Goal: Transaction & Acquisition: Purchase product/service

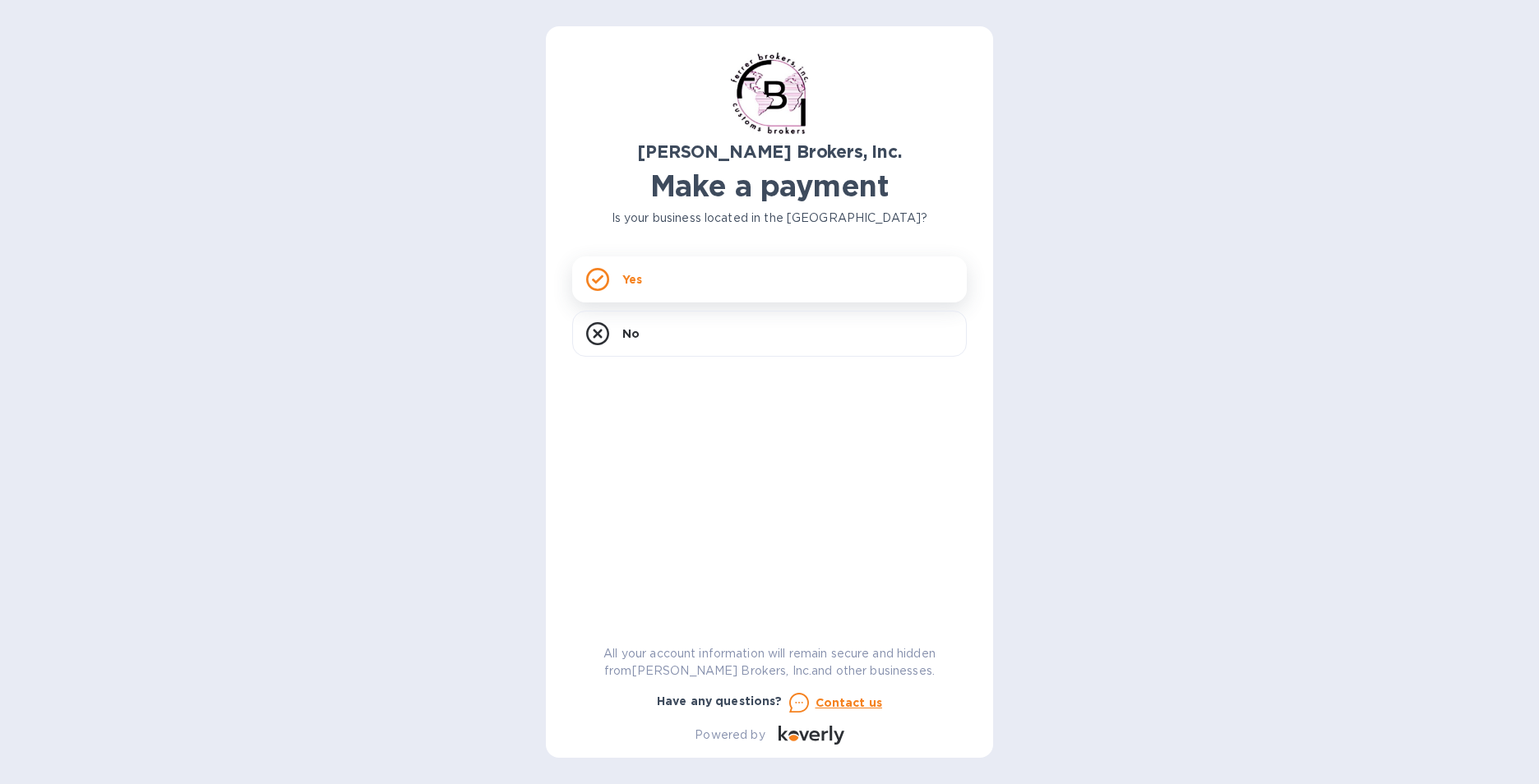
click at [667, 272] on div "Yes" at bounding box center [769, 279] width 395 height 46
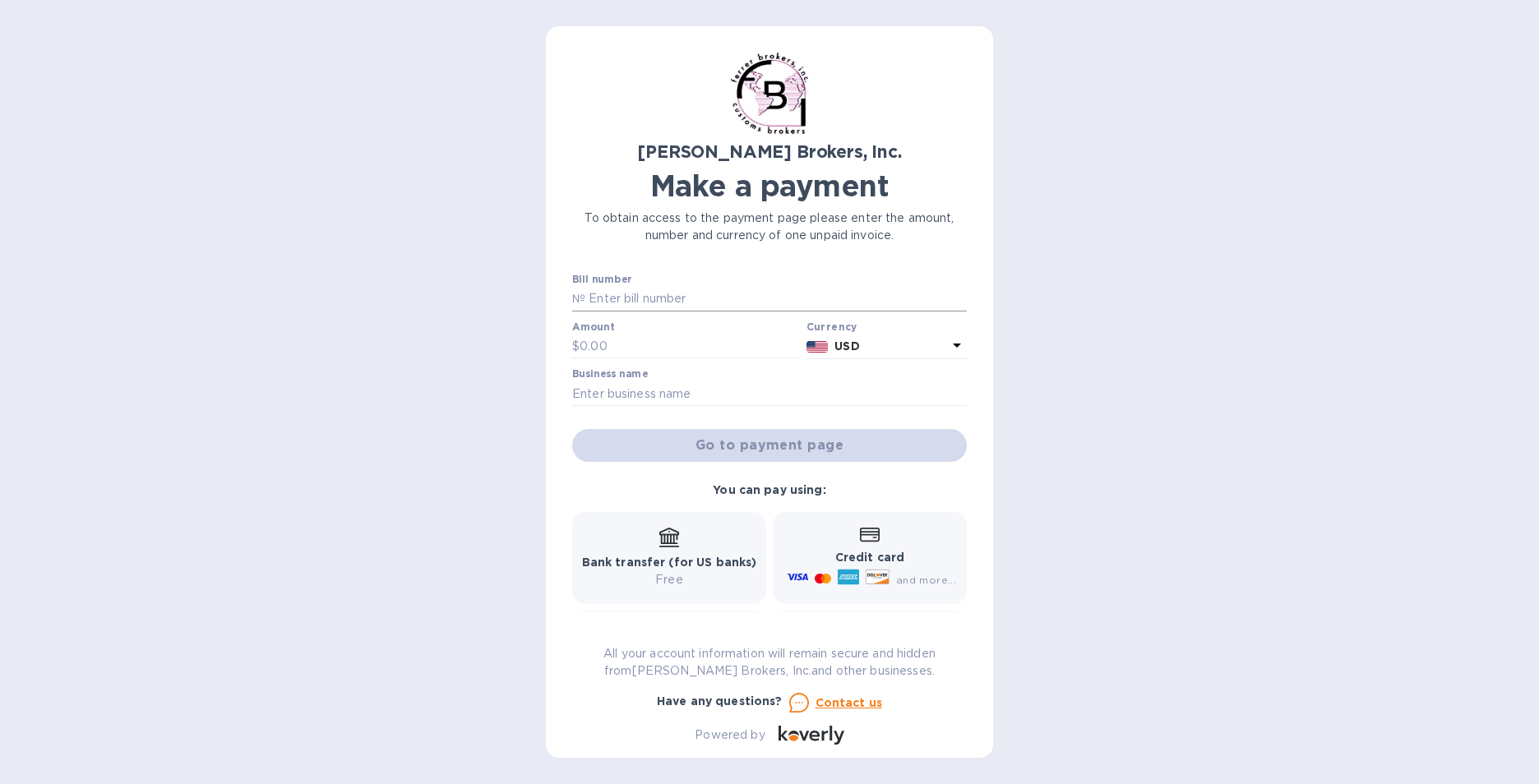
click at [667, 302] on input "text" at bounding box center [776, 298] width 381 height 24
type input "297688-2"
click at [644, 354] on input "text" at bounding box center [690, 346] width 221 height 24
type input "565.51"
click at [632, 384] on input "text" at bounding box center [769, 393] width 395 height 24
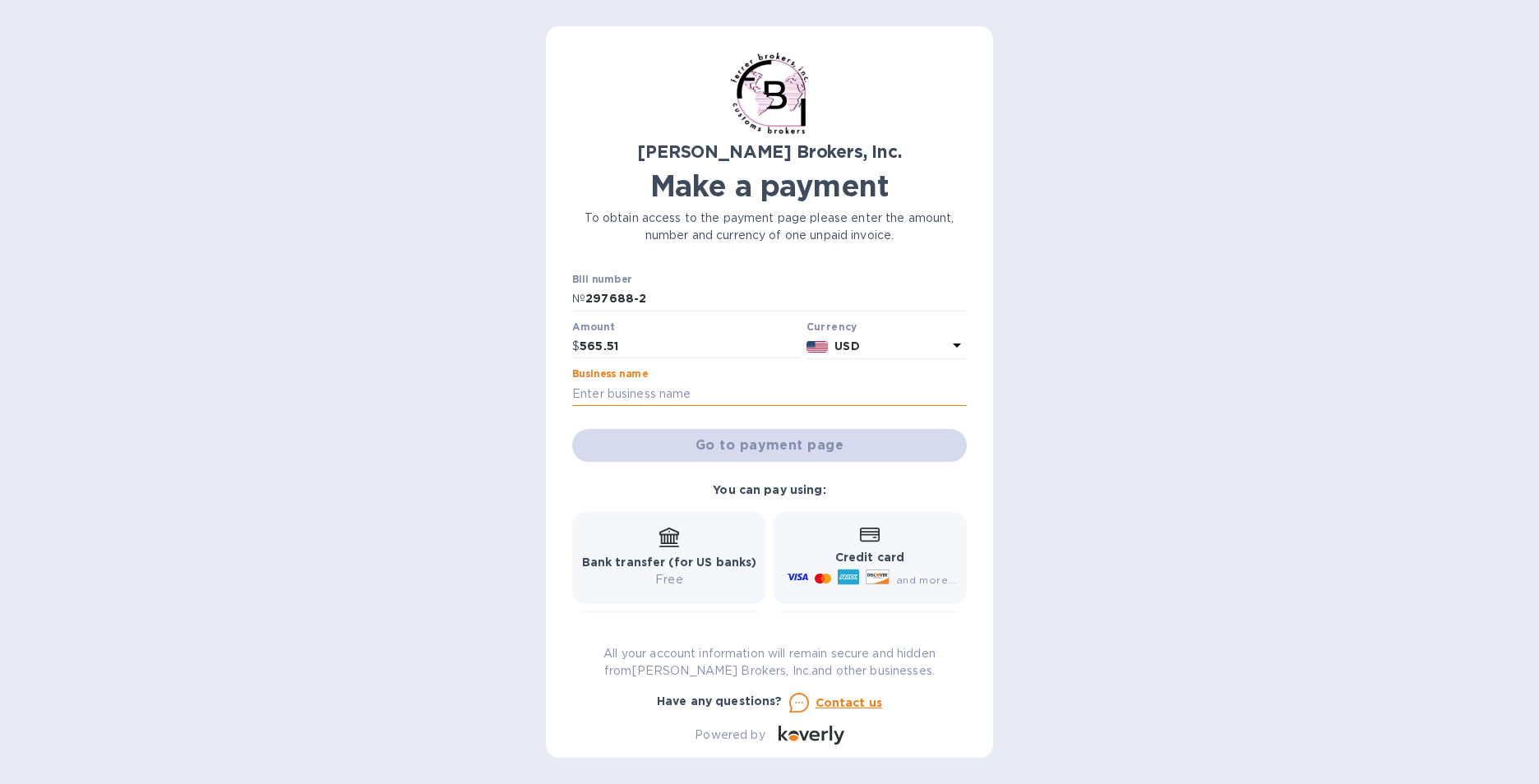
type input "Little Kery"
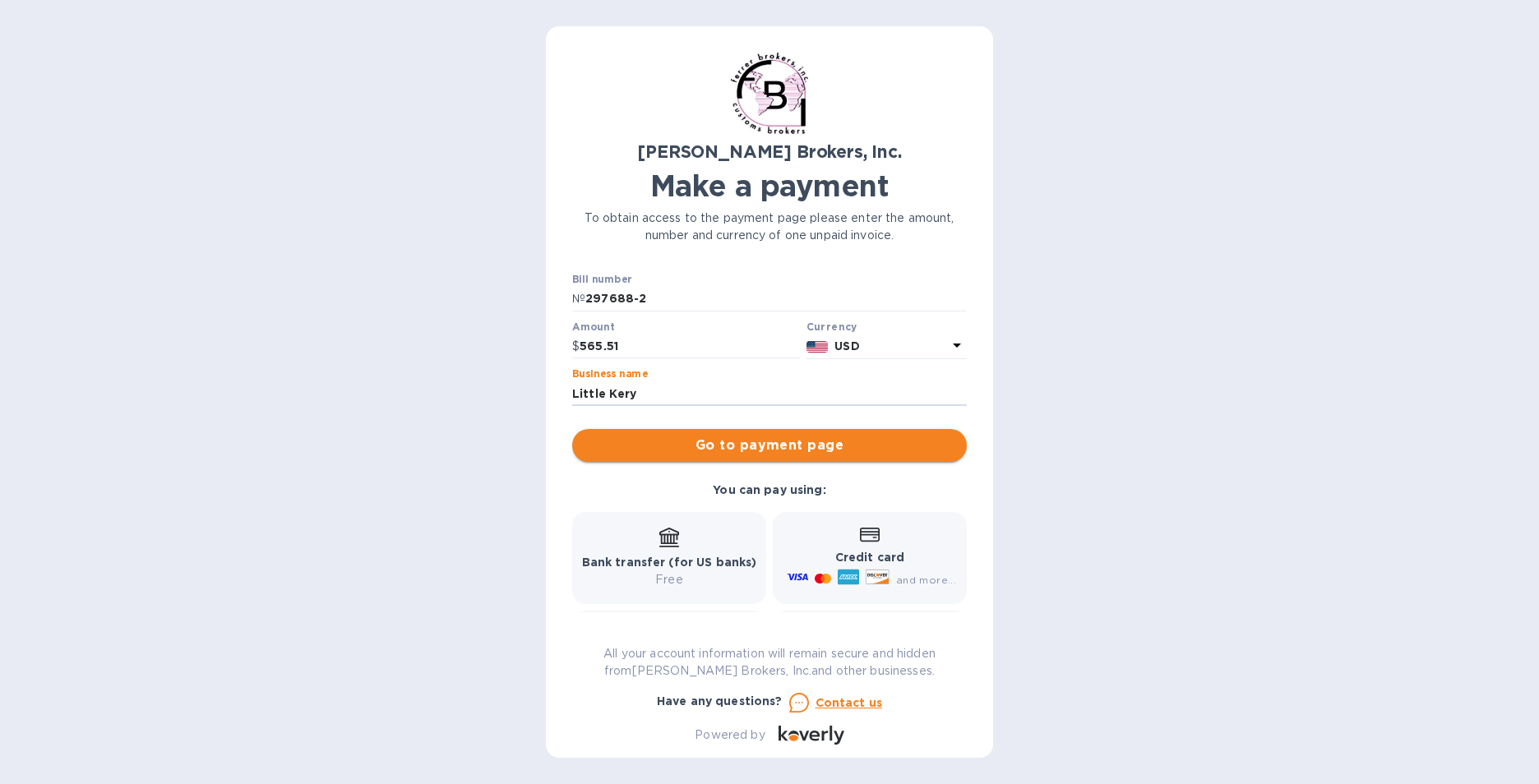
click at [676, 438] on span "Go to payment page" at bounding box center [769, 445] width 368 height 20
